Goal: Transaction & Acquisition: Purchase product/service

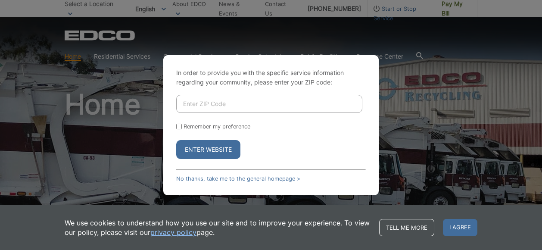
click at [212, 103] on input "Enter ZIP Code" at bounding box center [269, 104] width 186 height 18
type input "92084"
click at [207, 155] on button "Enter Website" at bounding box center [208, 149] width 64 height 19
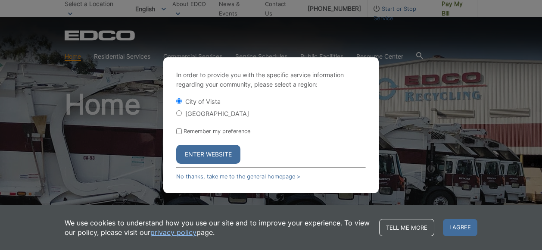
click at [207, 154] on button "Enter Website" at bounding box center [208, 154] width 64 height 19
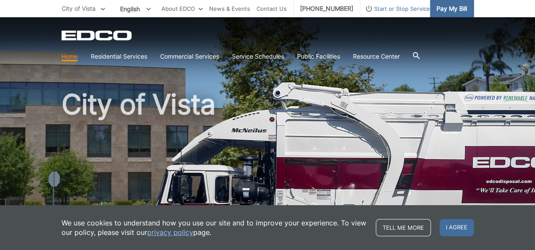
click at [450, 10] on span "Pay My Bill" at bounding box center [452, 8] width 31 height 9
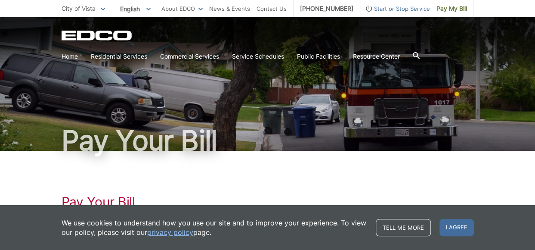
click at [470, 226] on span "I agree" at bounding box center [457, 227] width 34 height 17
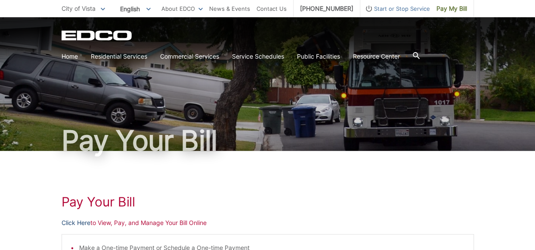
click at [77, 223] on link "Click Here" at bounding box center [76, 222] width 29 height 9
